Goal: Navigation & Orientation: Find specific page/section

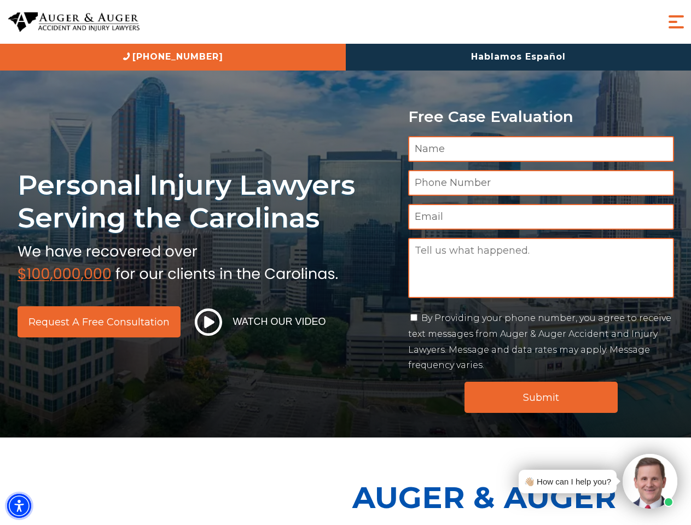
click at [19, 506] on img "Accessibility Menu" at bounding box center [19, 506] width 24 height 24
